Goal: Information Seeking & Learning: Learn about a topic

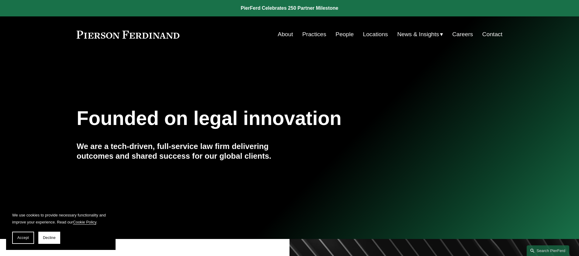
click at [344, 36] on link "People" at bounding box center [345, 35] width 18 height 12
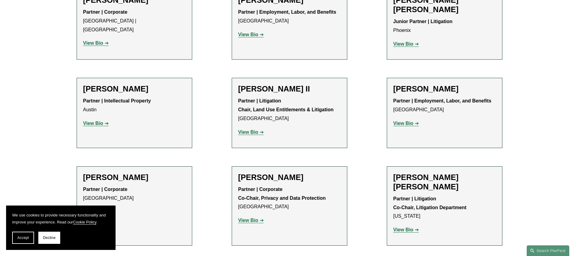
scroll to position [625, 0]
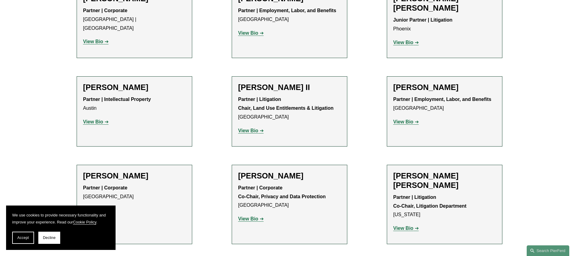
click at [404, 119] on strong "View Bio" at bounding box center [403, 121] width 20 height 5
click at [47, 240] on button "Decline" at bounding box center [49, 238] width 22 height 12
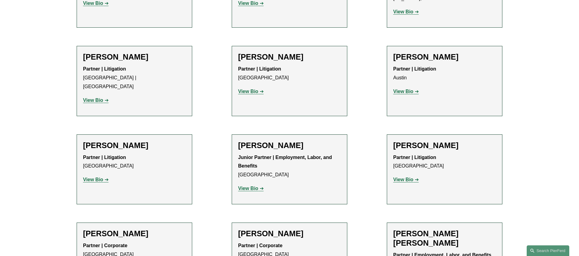
scroll to position [1098, 0]
click at [94, 177] on strong "View Bio" at bounding box center [93, 179] width 20 height 5
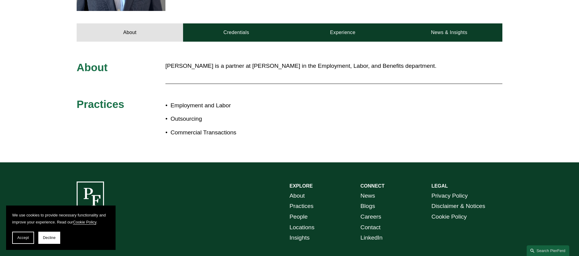
scroll to position [268, 0]
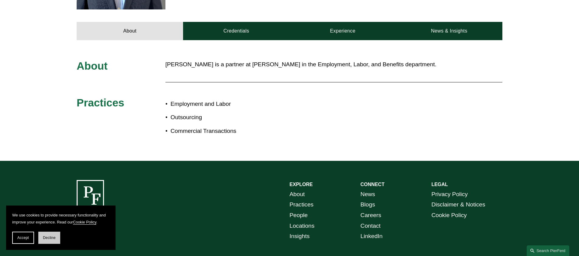
click at [48, 237] on span "Decline" at bounding box center [49, 238] width 13 height 4
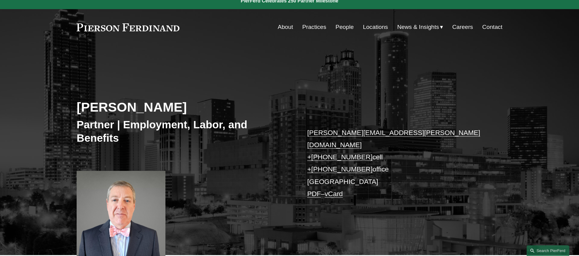
scroll to position [0, 0]
